Goal: Task Accomplishment & Management: Manage account settings

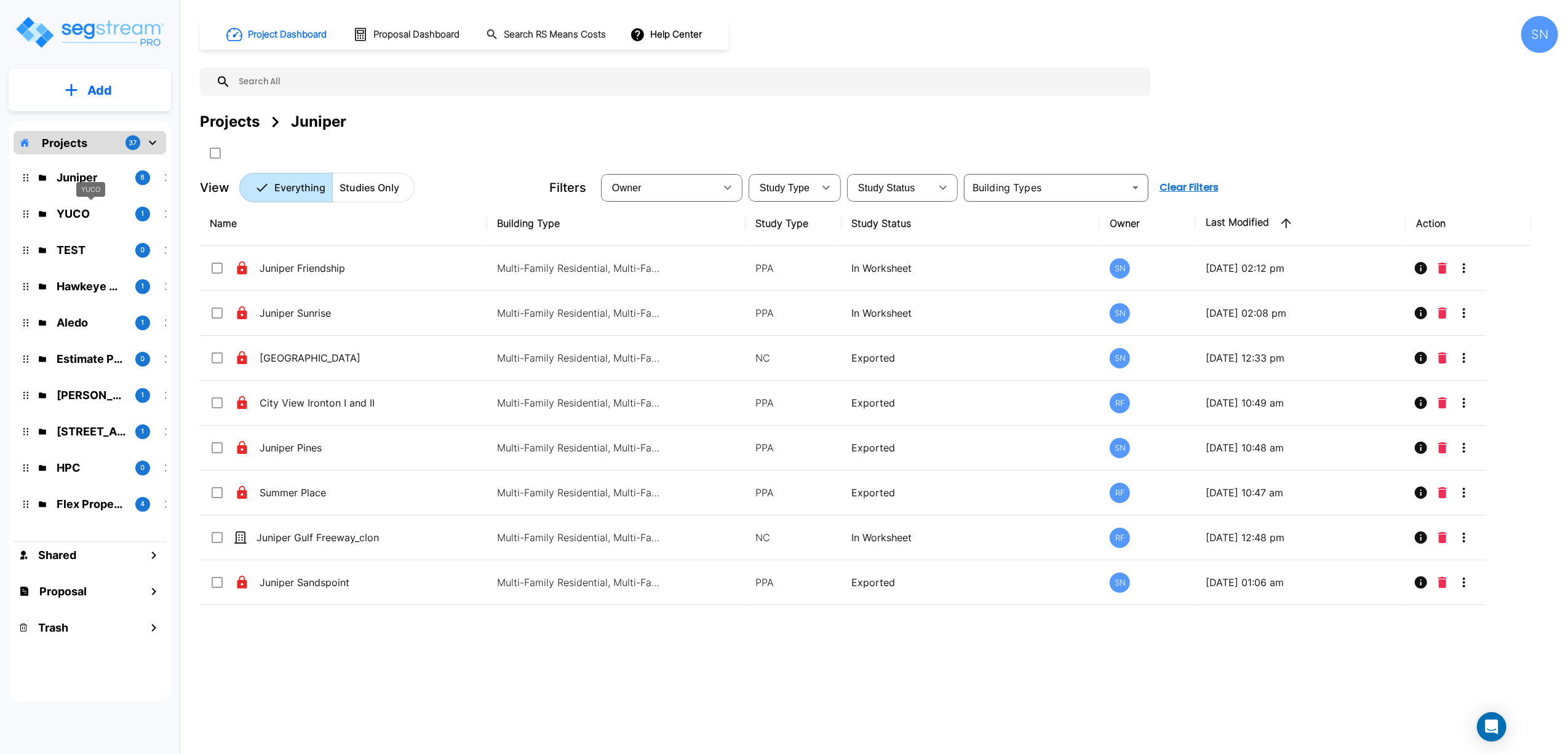
click at [77, 208] on p "YUCO" at bounding box center [91, 214] width 69 height 17
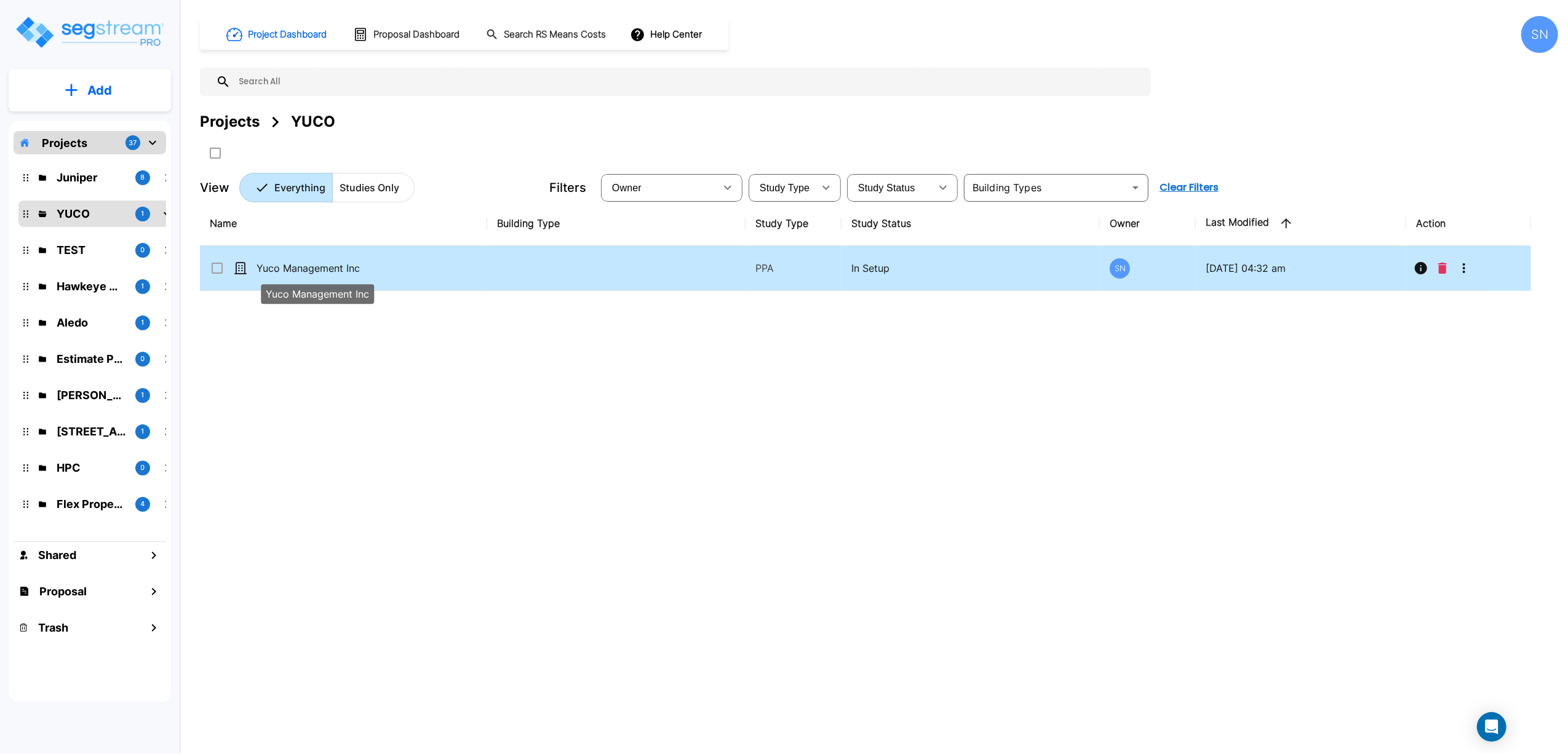
click at [326, 267] on p "Yuco Management Inc" at bounding box center [318, 268] width 123 height 14
checkbox input "true"
click at [326, 267] on p "Yuco Management Inc" at bounding box center [318, 268] width 123 height 14
click at [1420, 274] on icon "Info" at bounding box center [1420, 268] width 12 height 12
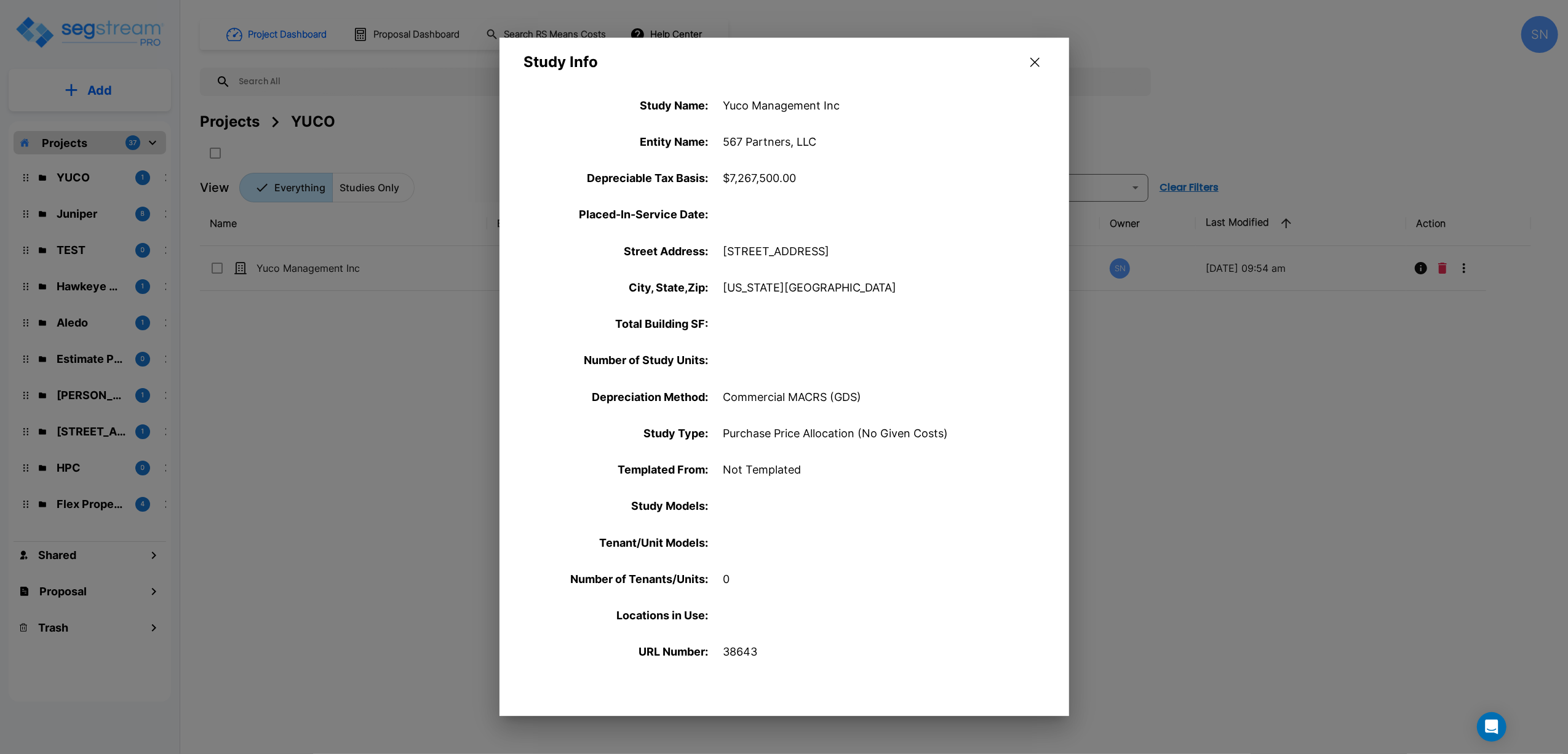
click at [1190, 430] on div at bounding box center [784, 377] width 1568 height 754
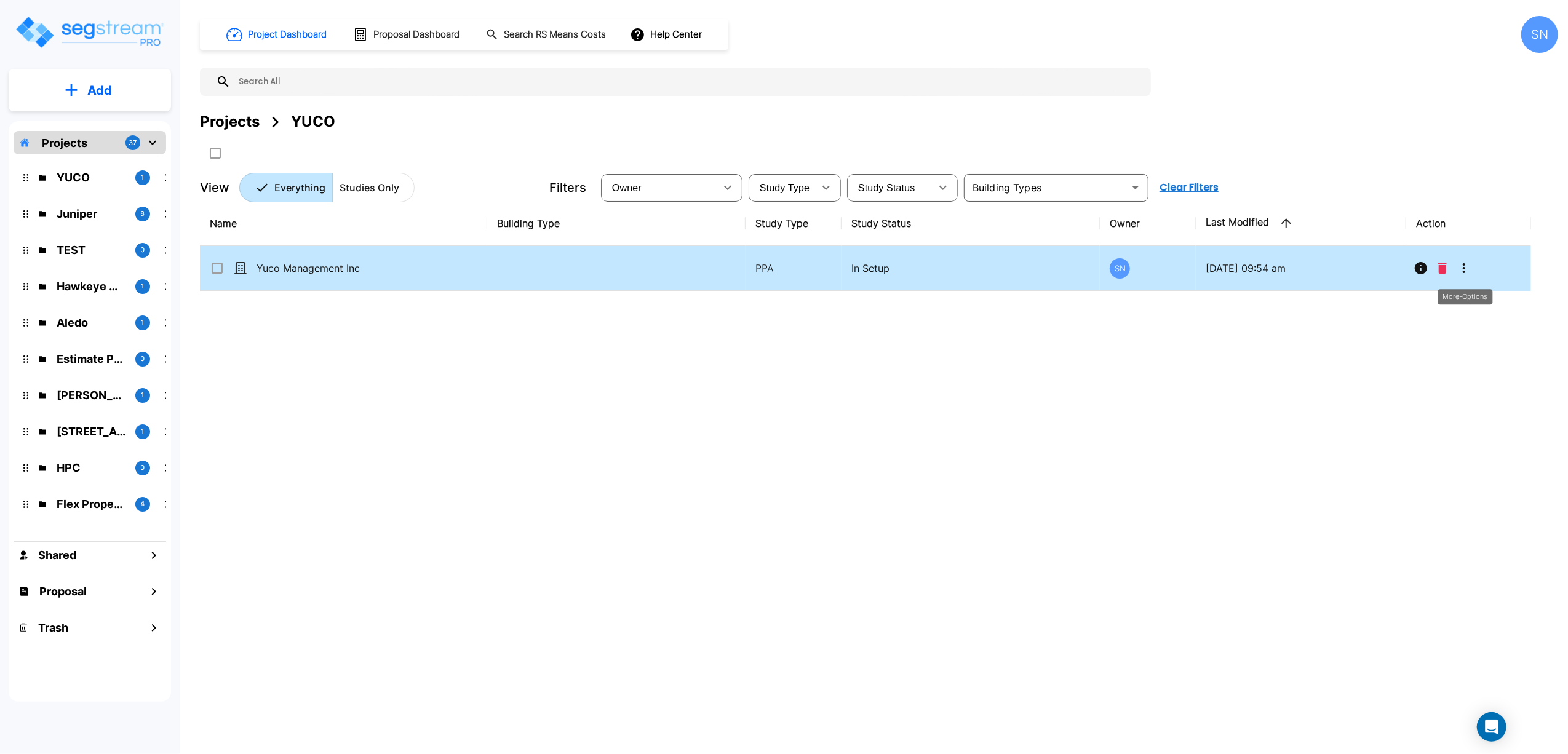
click at [1467, 265] on icon "More-Options" at bounding box center [1464, 268] width 14 height 14
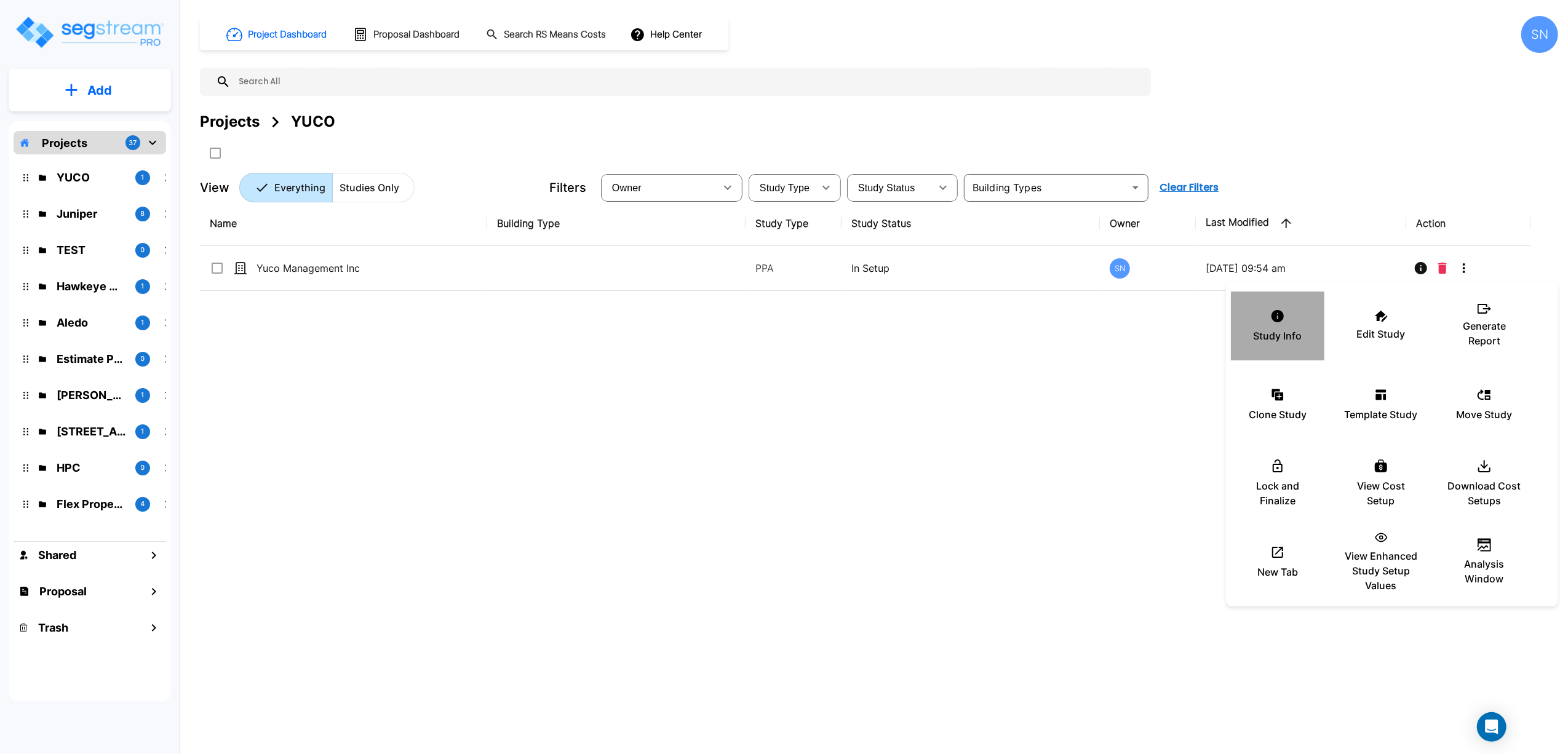
click at [1267, 305] on div "Study Info" at bounding box center [1278, 326] width 74 height 61
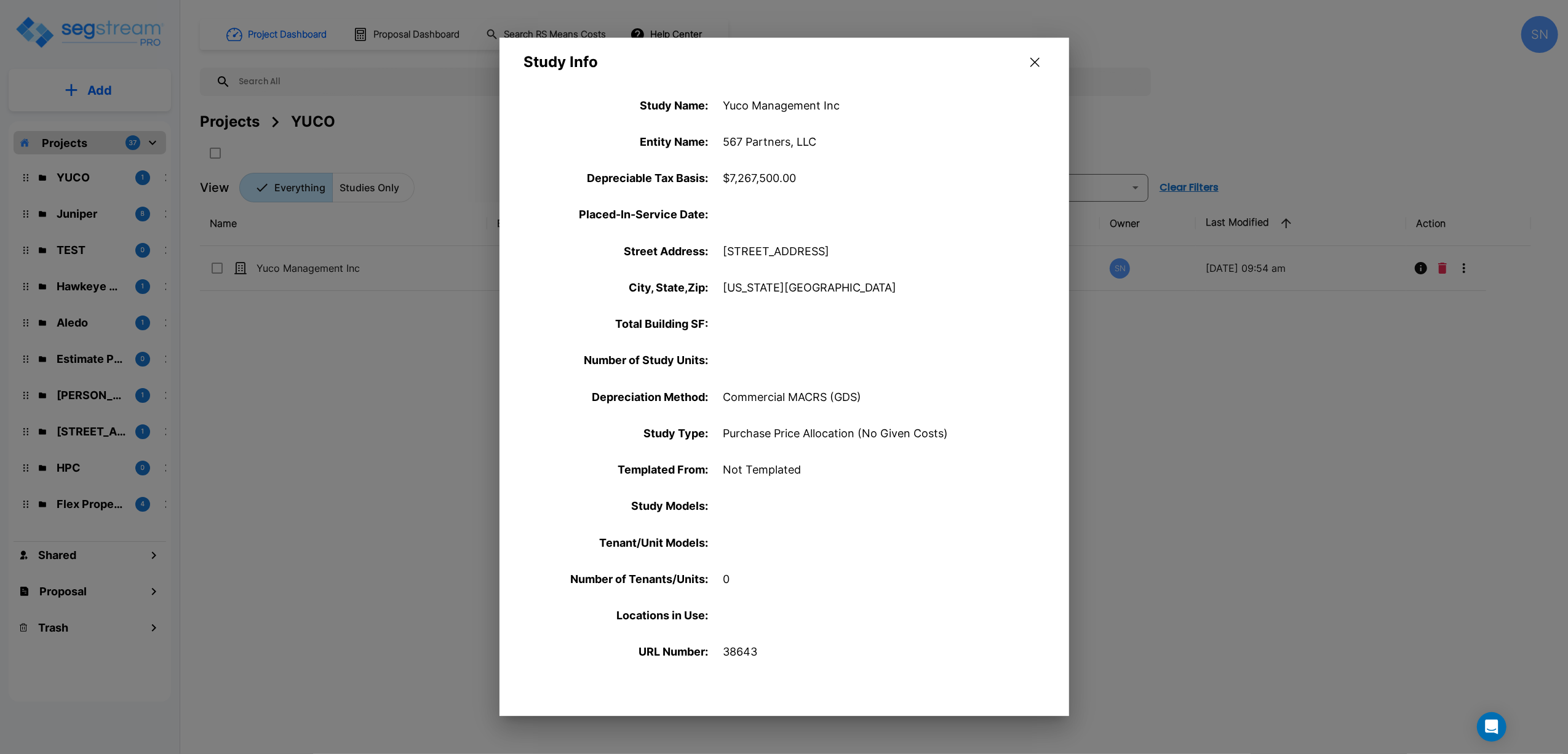
click at [1523, 382] on div at bounding box center [784, 377] width 1568 height 754
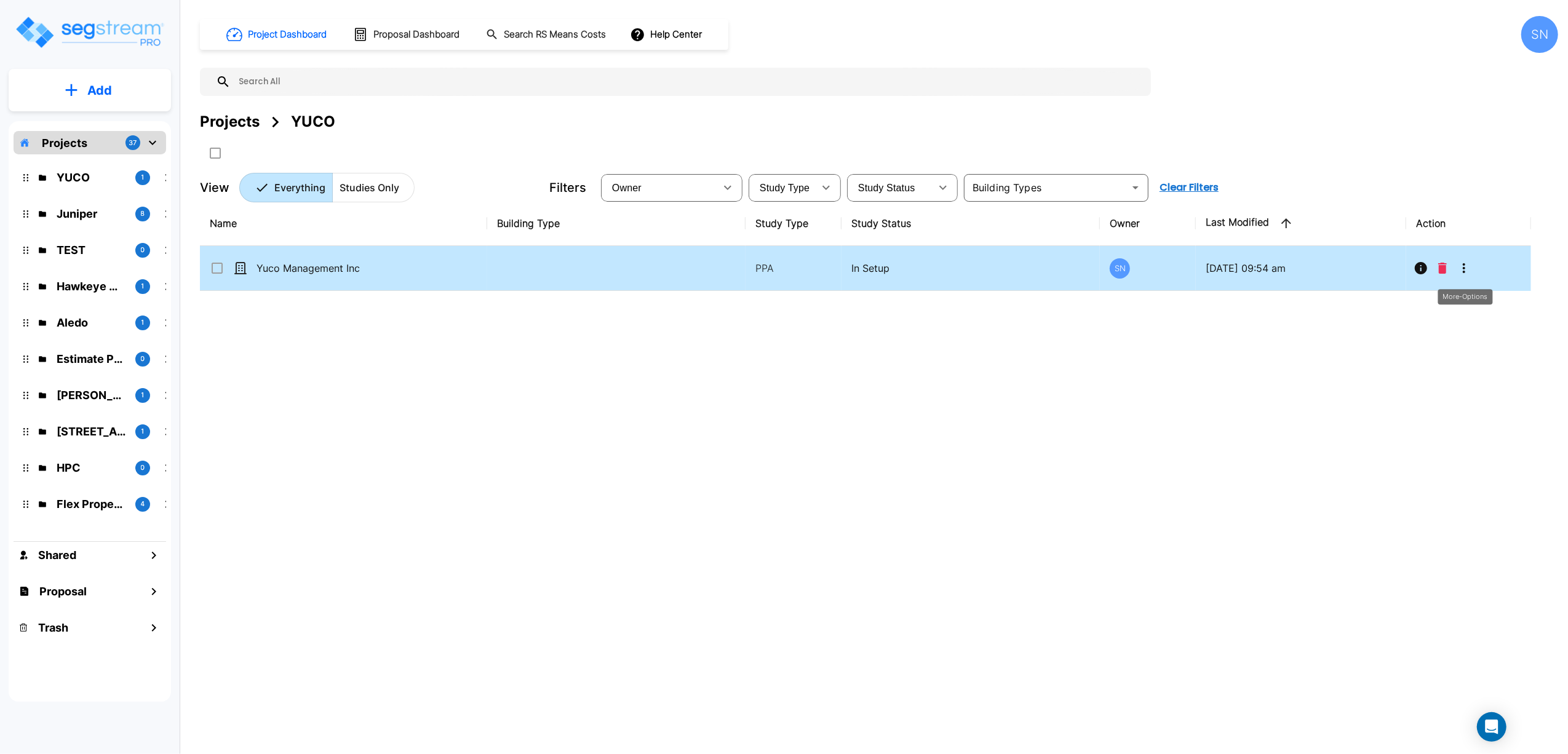
click at [1469, 274] on icon "More-Options" at bounding box center [1464, 268] width 14 height 14
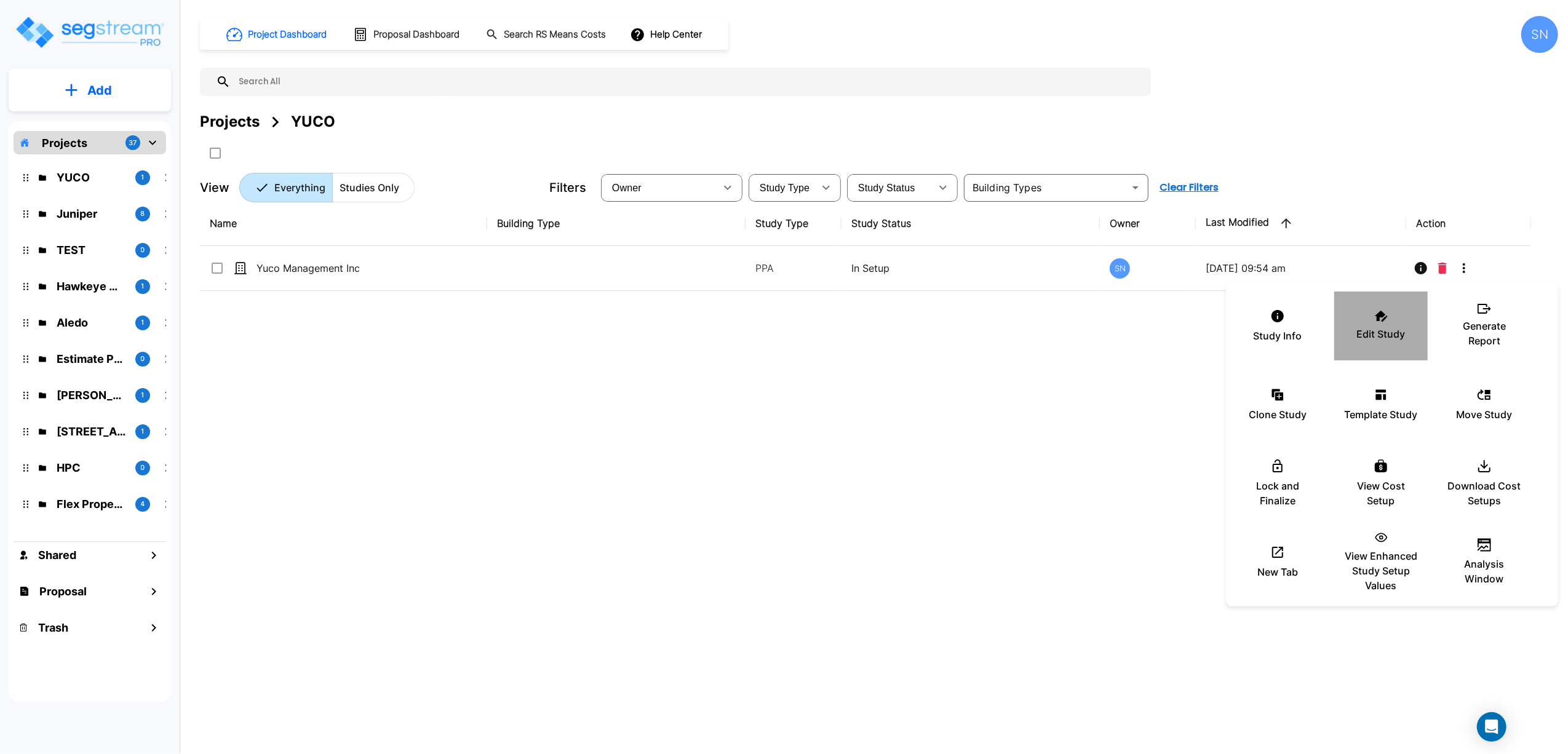
click at [1406, 330] on div "Edit Study" at bounding box center [1381, 326] width 74 height 61
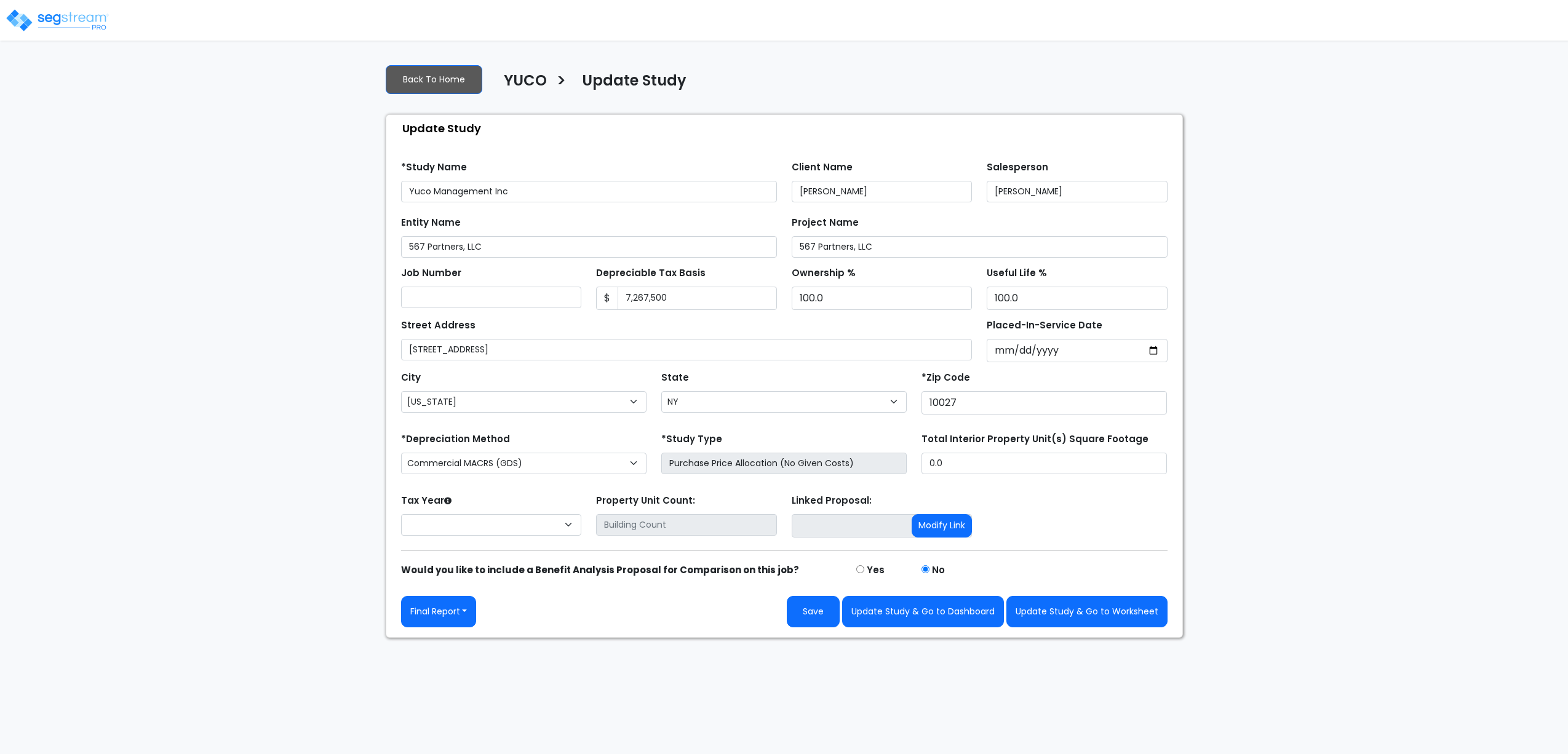
select select "NY"
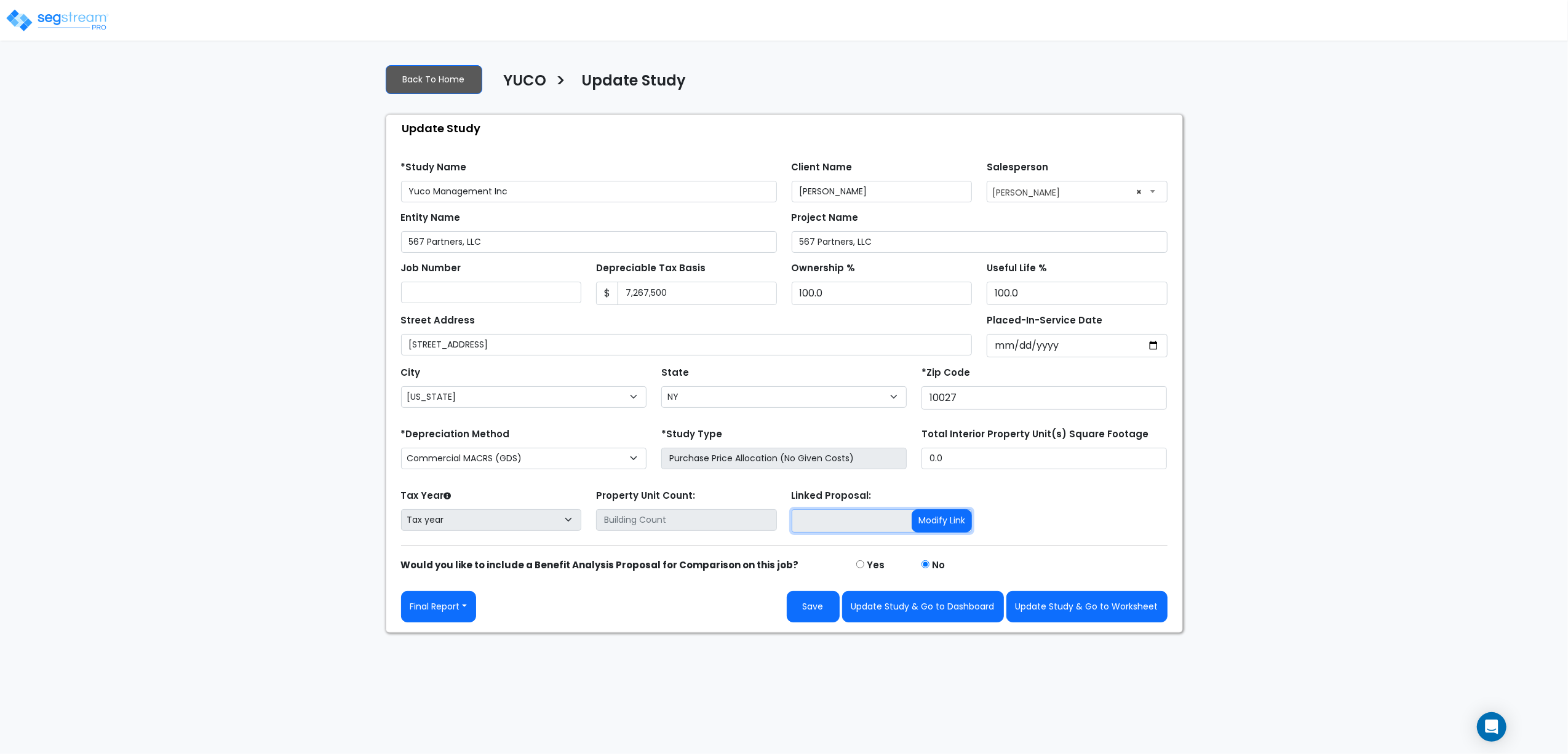
click at [815, 522] on input at bounding box center [882, 520] width 181 height 23
click at [857, 519] on input at bounding box center [882, 520] width 181 height 23
click at [852, 518] on input at bounding box center [882, 520] width 181 height 23
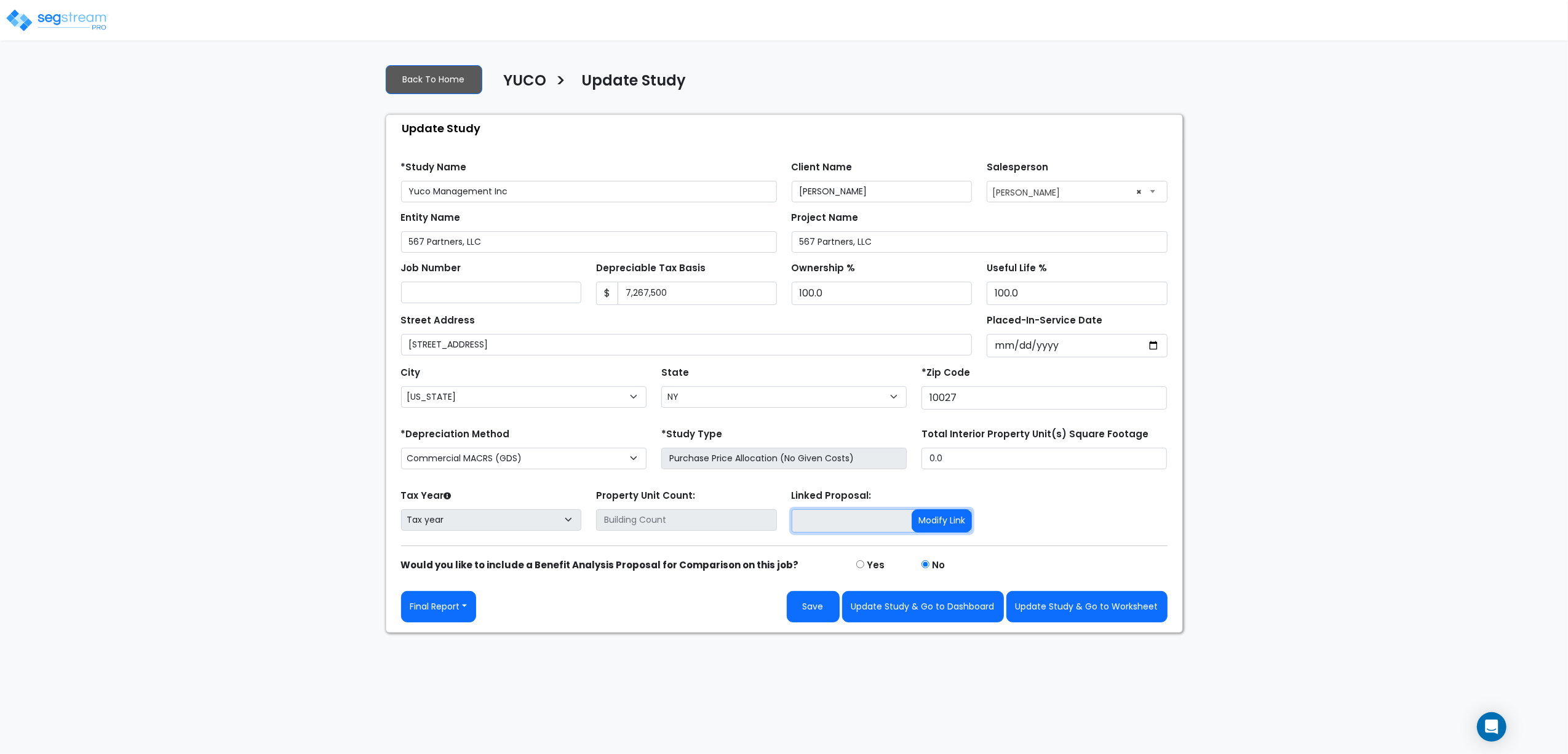
click at [852, 518] on input at bounding box center [882, 520] width 181 height 23
